Goal: Navigation & Orientation: Find specific page/section

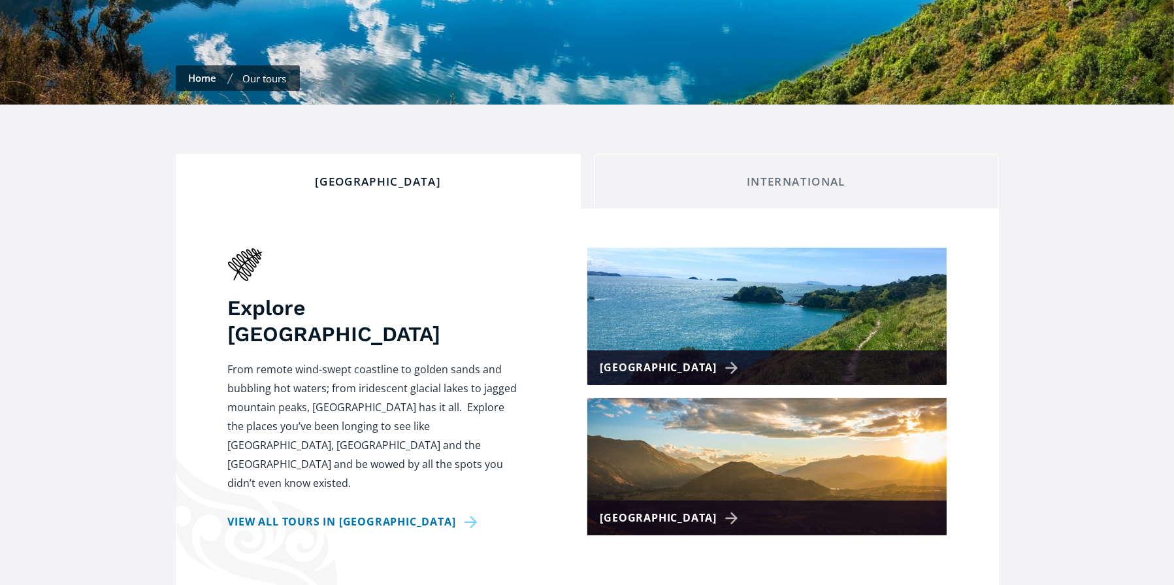
scroll to position [457, 0]
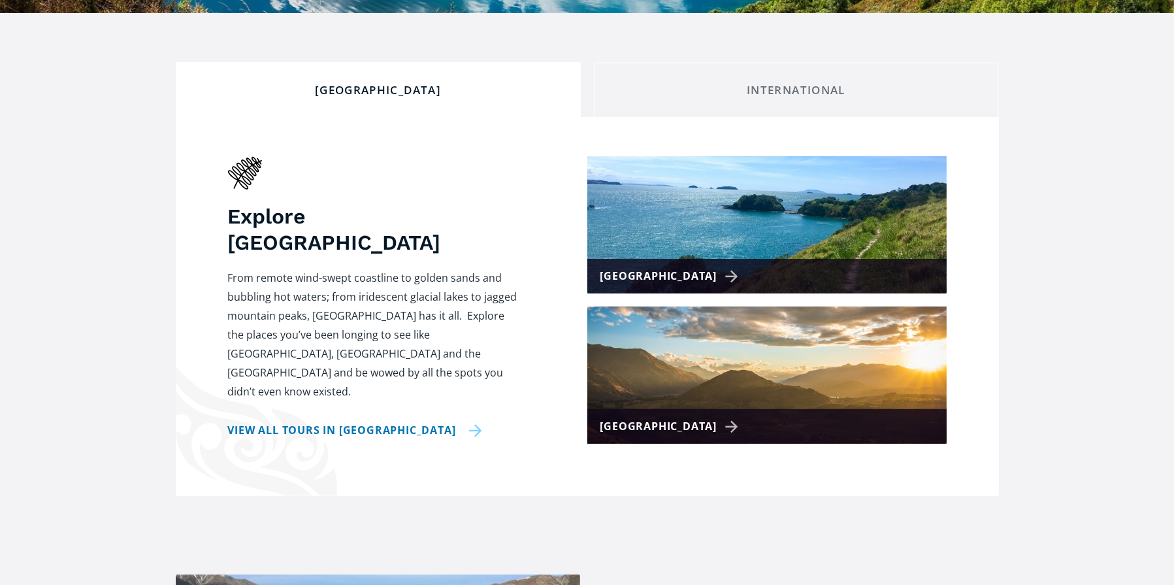
click at [329, 421] on link "View all tours in New Zealand" at bounding box center [355, 430] width 254 height 19
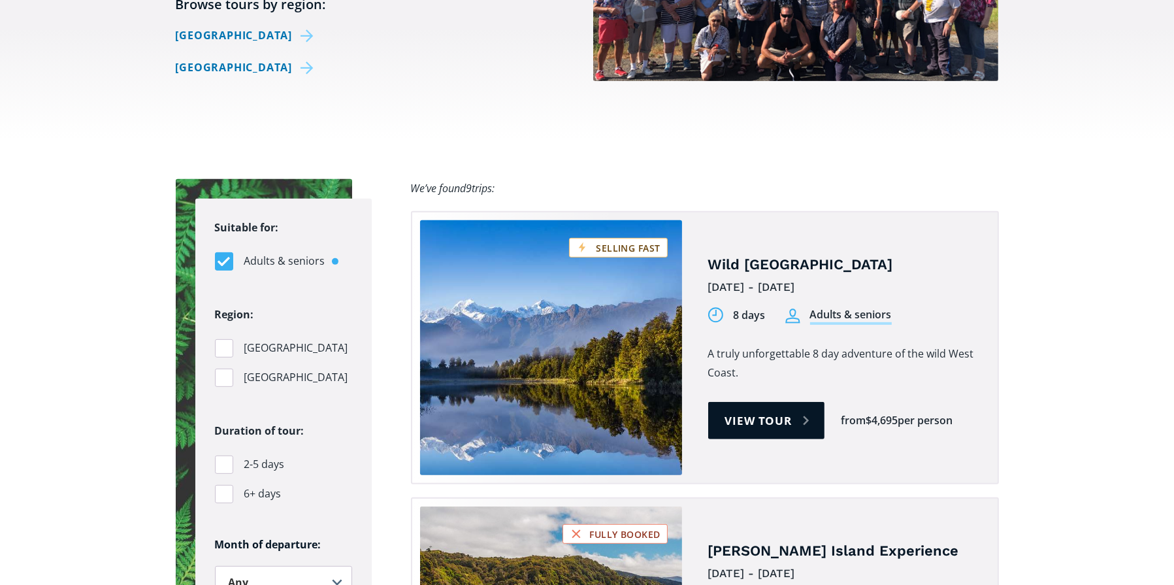
scroll to position [719, 0]
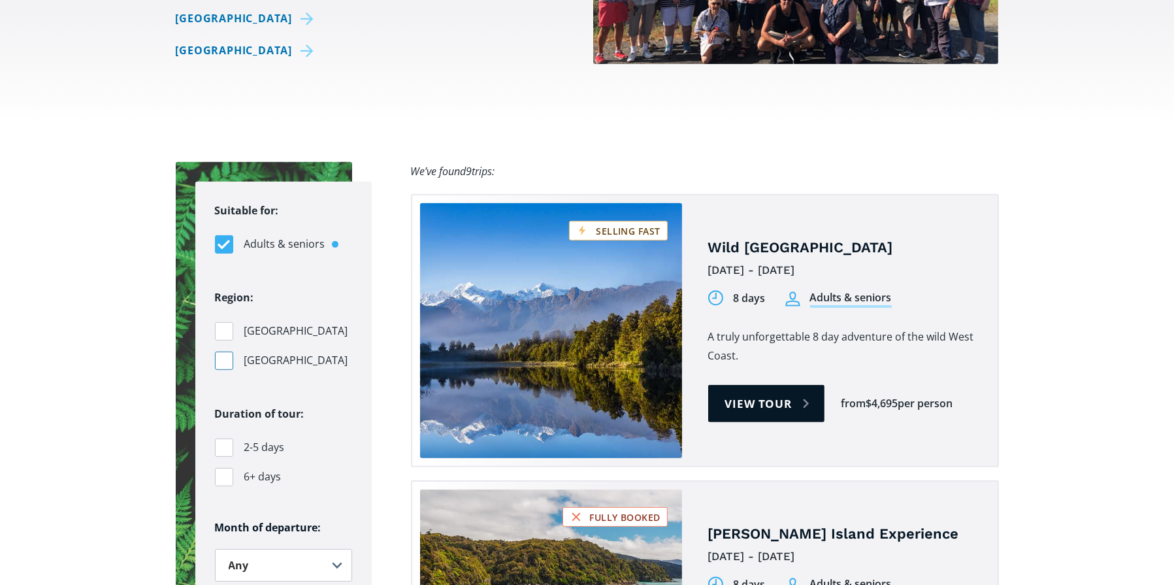
click at [222, 351] on div "Filters" at bounding box center [224, 360] width 18 height 18
click at [222, 356] on input "[GEOGRAPHIC_DATA]" at bounding box center [219, 360] width 8 height 8
checkbox input "true"
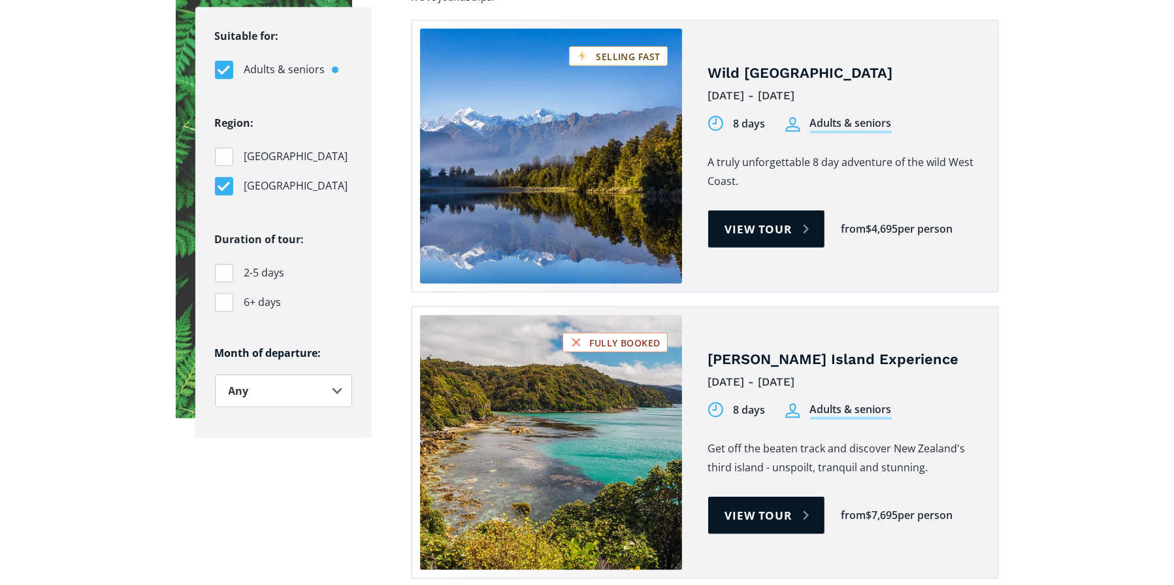
scroll to position [914, 0]
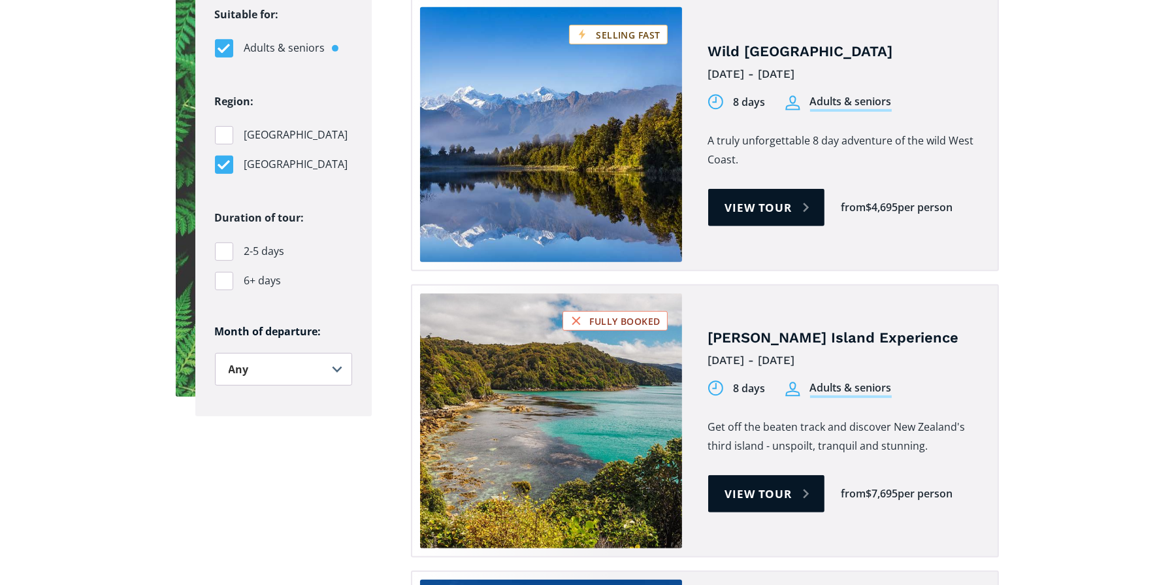
click at [228, 238] on fieldset "Duration of tour: 2-5 days 6+ days" at bounding box center [283, 254] width 137 height 93
click at [218, 242] on div "Filters" at bounding box center [224, 251] width 18 height 18
click at [218, 247] on input "2-5 days" at bounding box center [219, 251] width 8 height 8
checkbox input "true"
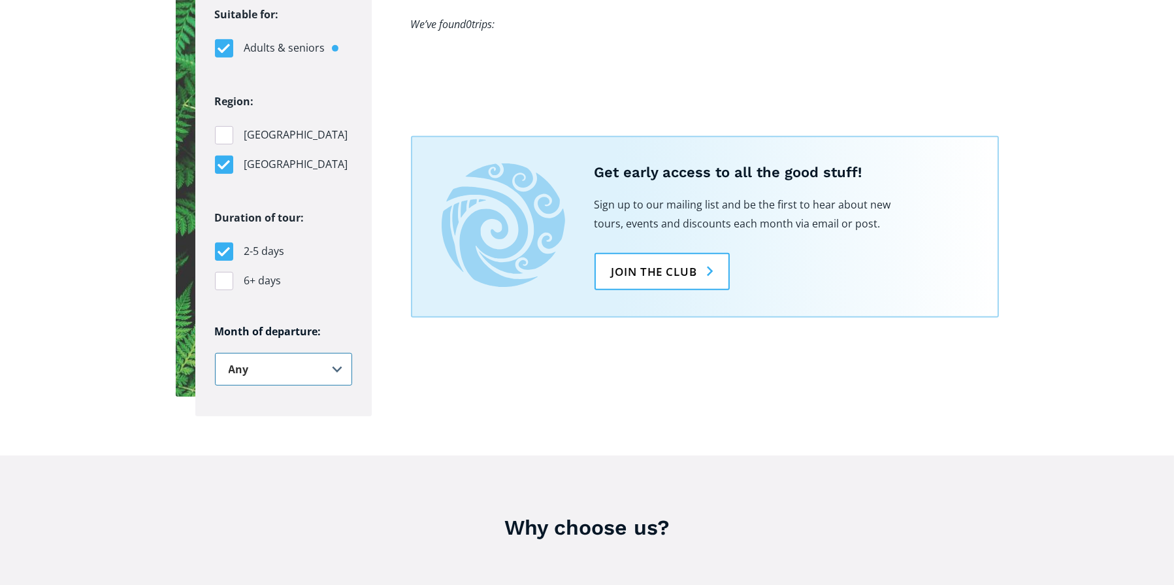
click at [335, 353] on select "Any January February March April May June July August September October Novembe…" at bounding box center [283, 369] width 137 height 33
select select ".october"
click at [215, 353] on select "Any January February March April May June July August September October Novembe…" at bounding box center [283, 369] width 137 height 33
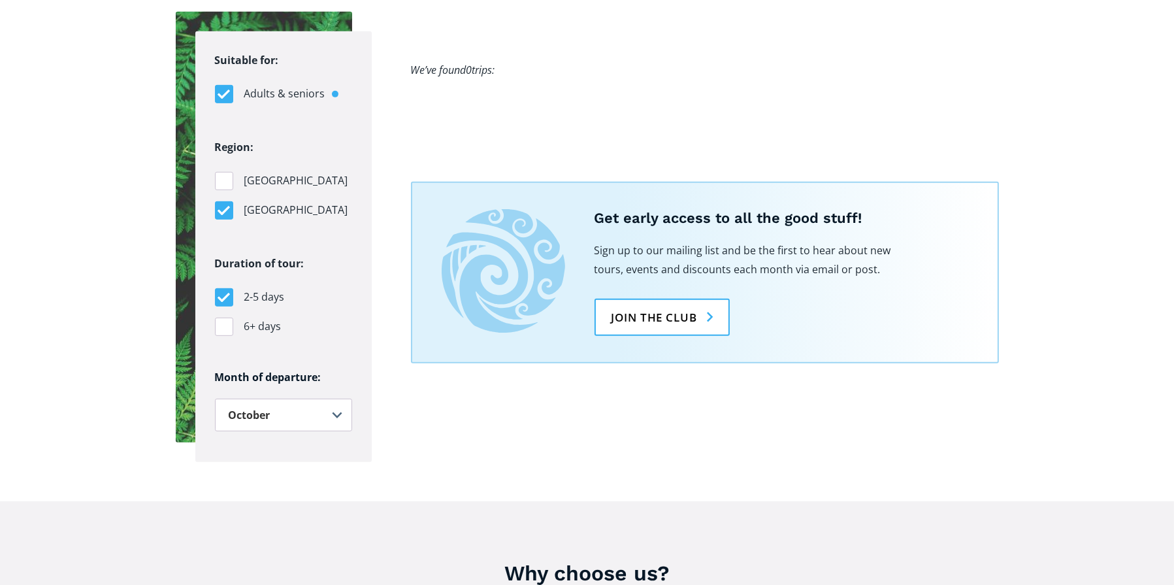
scroll to position [849, 0]
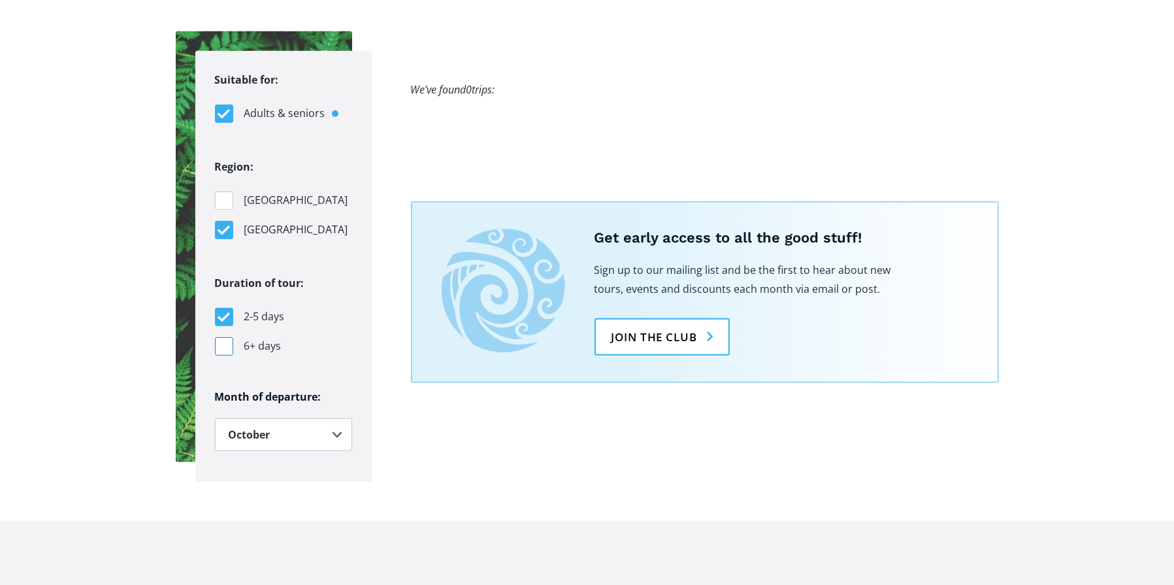
click at [221, 337] on div "Filters" at bounding box center [224, 346] width 18 height 18
click at [221, 342] on input "6+ days" at bounding box center [219, 346] width 8 height 8
checkbox input "true"
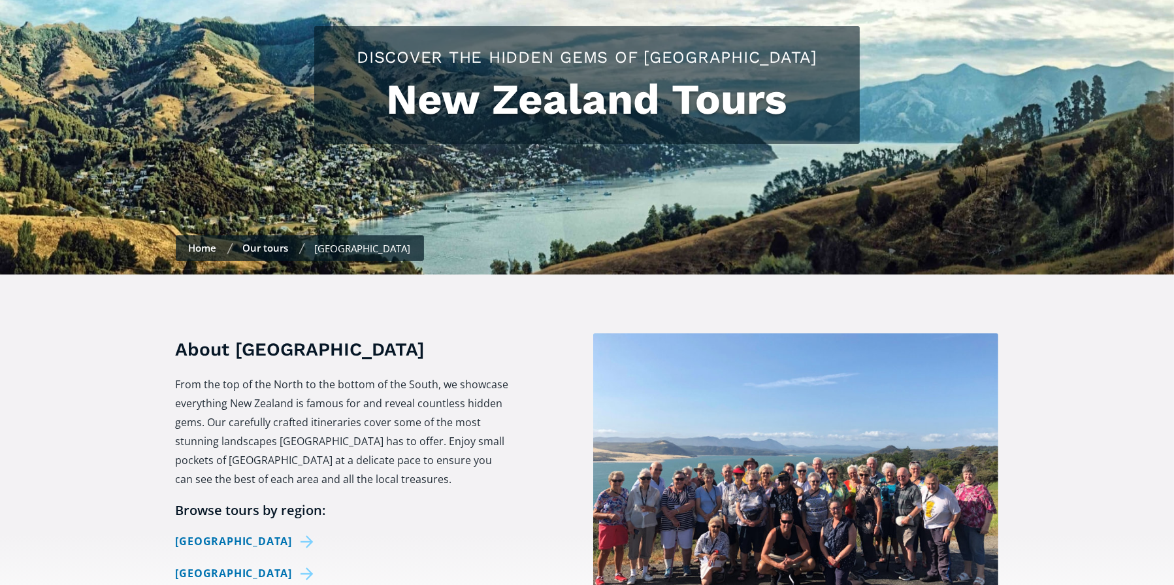
scroll to position [0, 0]
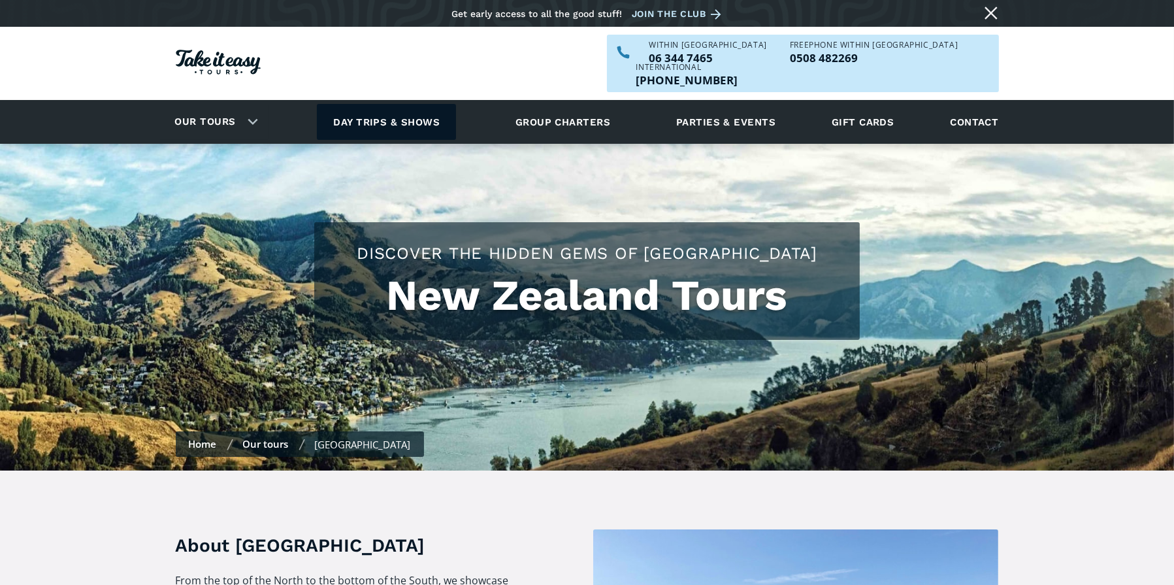
click at [399, 104] on link "Day trips & shows" at bounding box center [386, 122] width 139 height 36
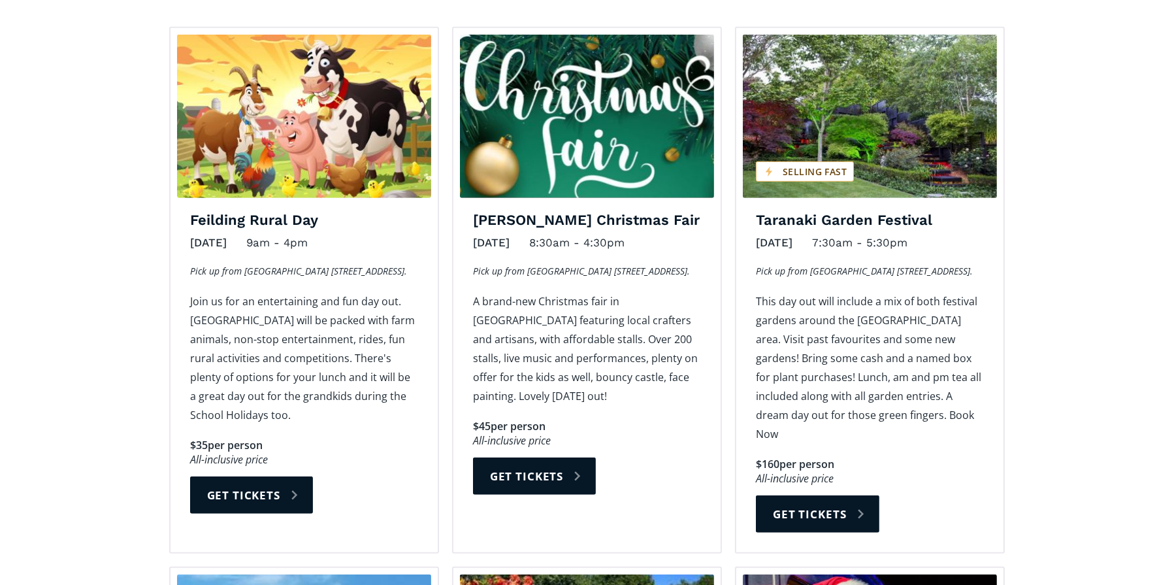
scroll to position [980, 0]
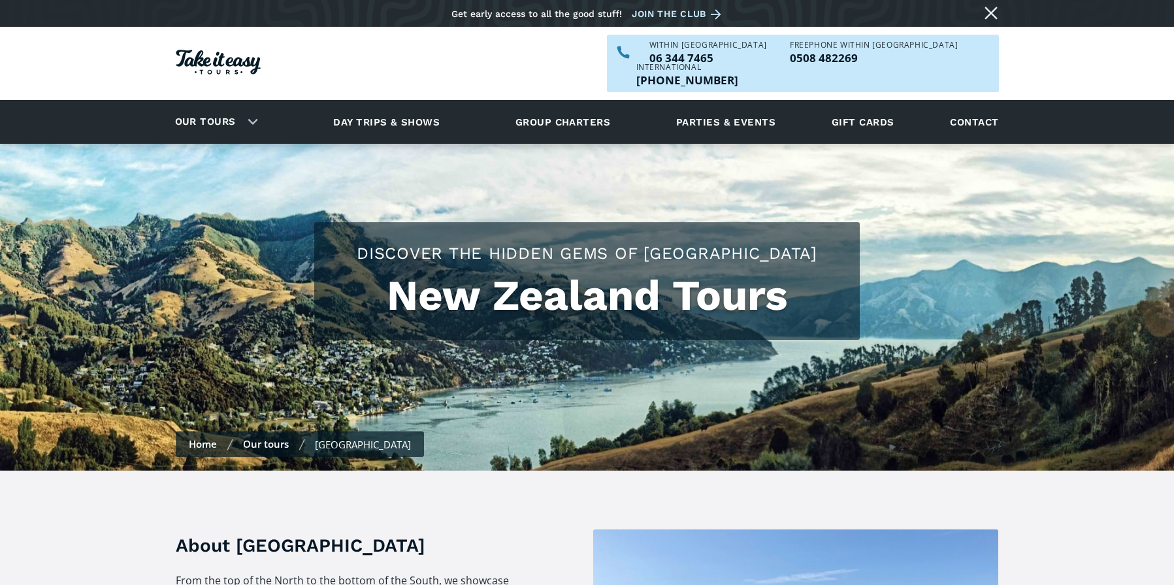
select select ".october"
click at [556, 107] on link "Group charters" at bounding box center [562, 122] width 127 height 36
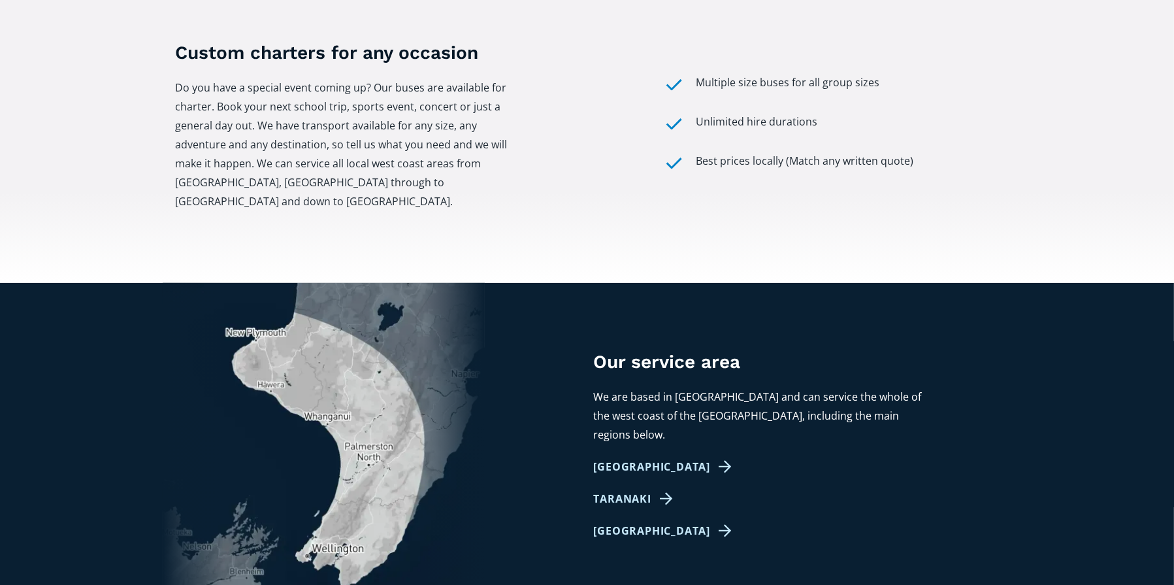
scroll to position [523, 0]
